Goal: Task Accomplishment & Management: Use online tool/utility

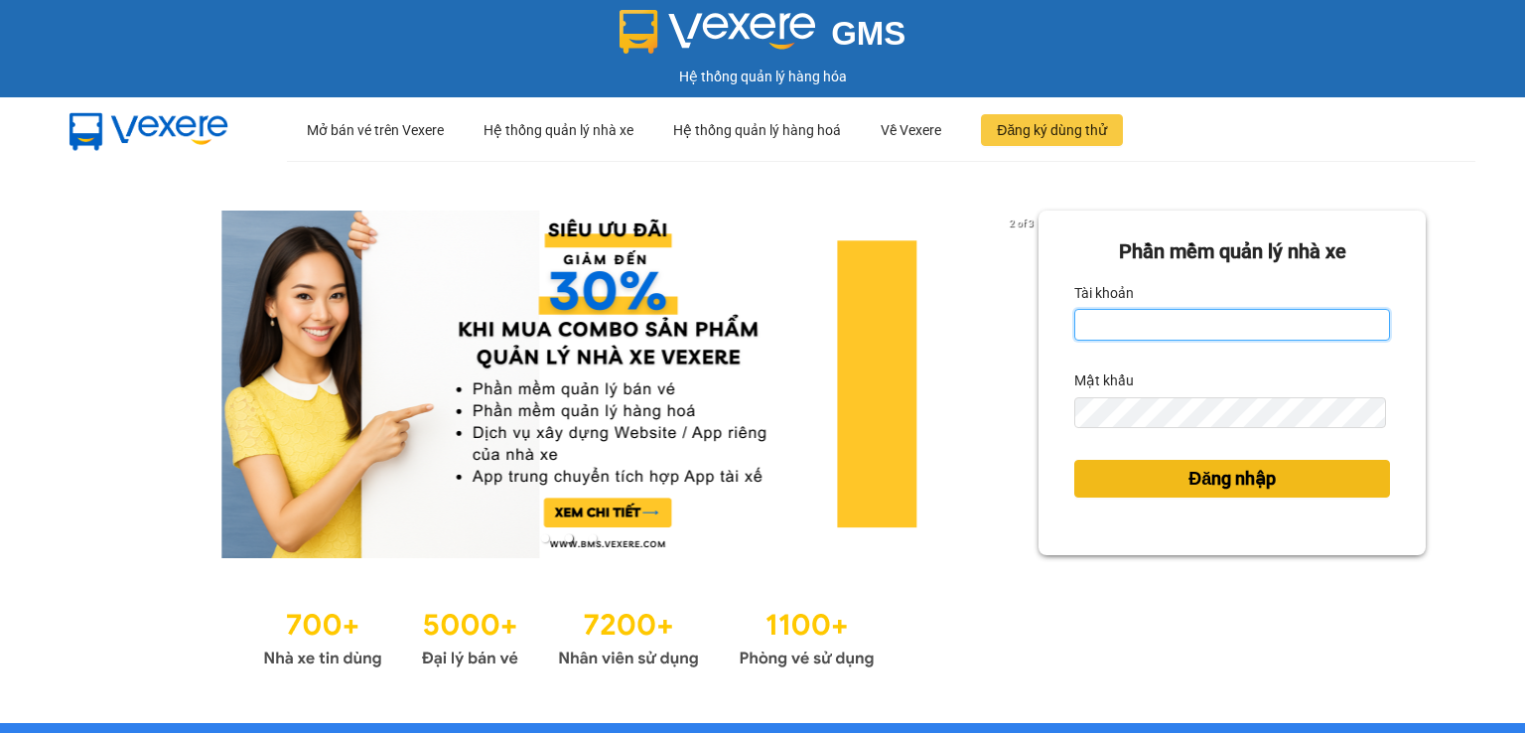
type input "nhansu1.petrobp"
click at [1217, 481] on span "Đăng nhập" at bounding box center [1231, 479] width 87 height 28
